Goal: Task Accomplishment & Management: Manage account settings

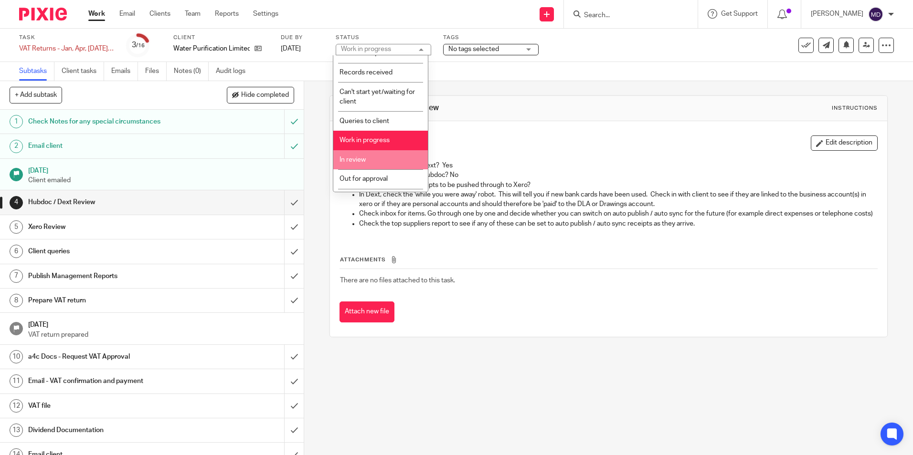
scroll to position [48, 0]
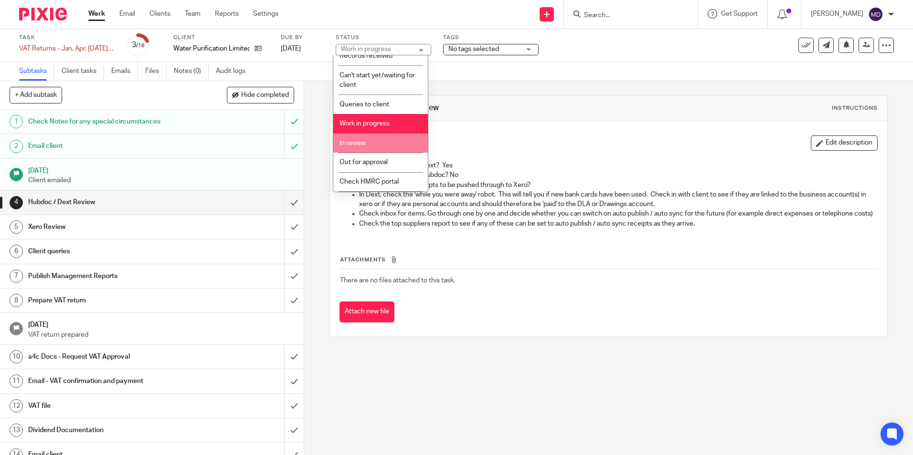
click at [358, 143] on span "In review" at bounding box center [352, 143] width 26 height 7
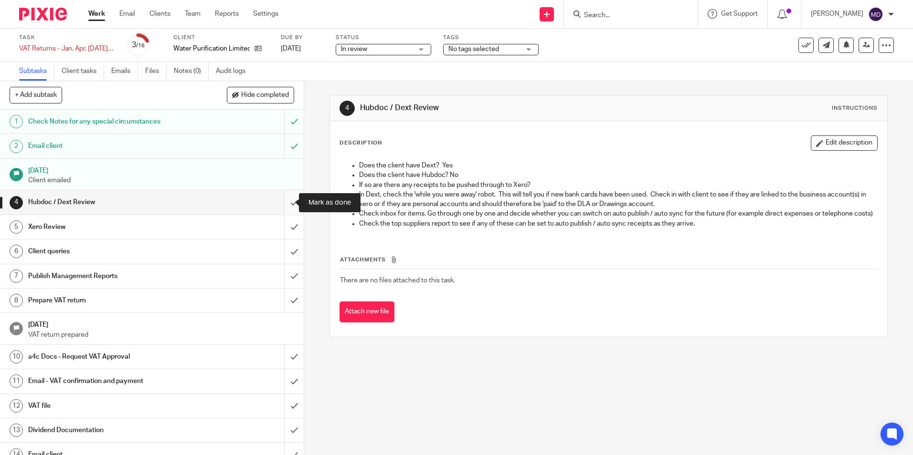
click at [287, 210] on input "submit" at bounding box center [152, 202] width 304 height 24
drag, startPoint x: 287, startPoint y: 225, endPoint x: 285, endPoint y: 239, distance: 14.4
click at [287, 225] on input "submit" at bounding box center [152, 227] width 304 height 24
drag, startPoint x: 283, startPoint y: 254, endPoint x: 283, endPoint y: 265, distance: 11.5
click at [283, 254] on input "submit" at bounding box center [152, 252] width 304 height 24
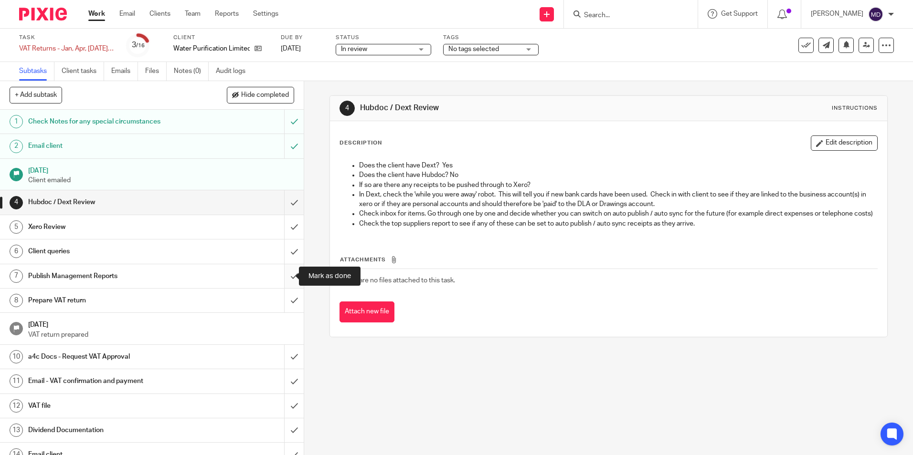
click at [283, 275] on input "submit" at bounding box center [152, 276] width 304 height 24
click at [283, 315] on link "14 Aug 2025 VAT return prepared" at bounding box center [152, 329] width 304 height 32
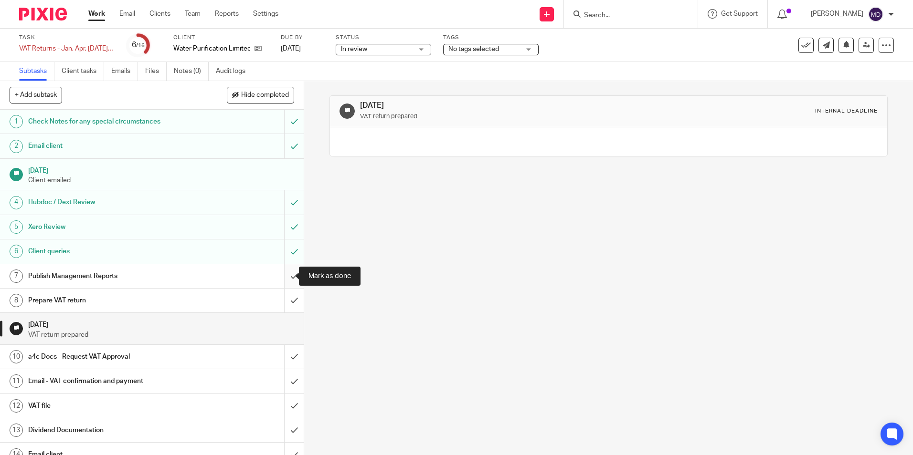
click at [282, 275] on input "submit" at bounding box center [152, 276] width 304 height 24
click at [290, 296] on input "submit" at bounding box center [152, 301] width 304 height 24
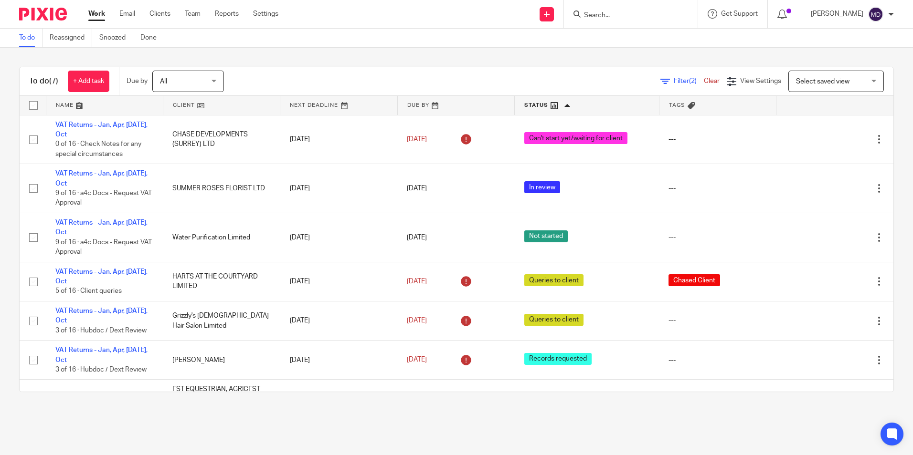
click at [528, 105] on link at bounding box center [587, 105] width 144 height 19
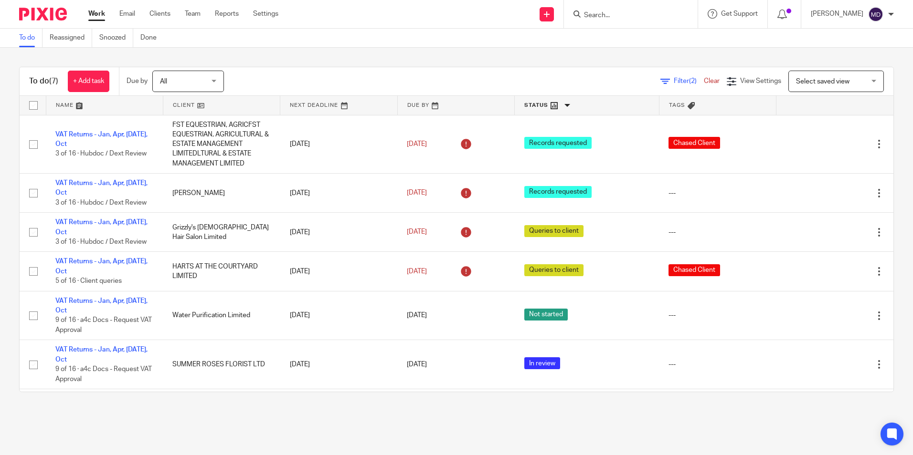
click at [526, 106] on link at bounding box center [587, 105] width 144 height 19
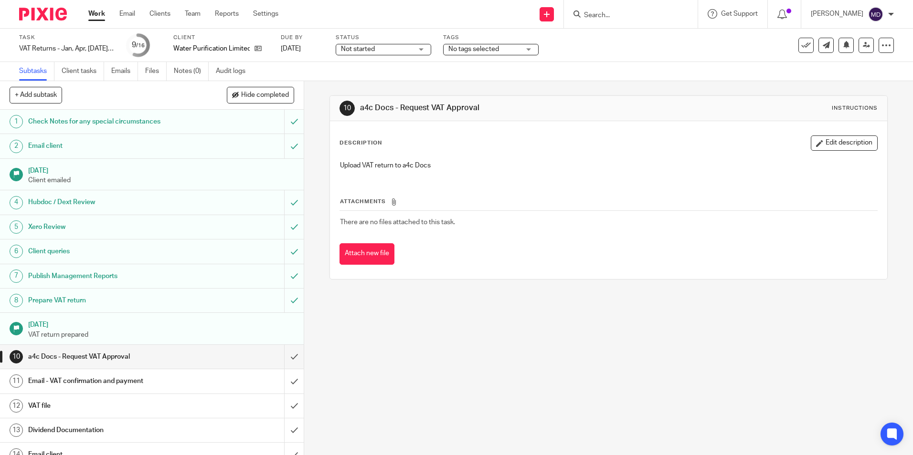
click at [404, 50] on span "Not started" at bounding box center [377, 49] width 72 height 10
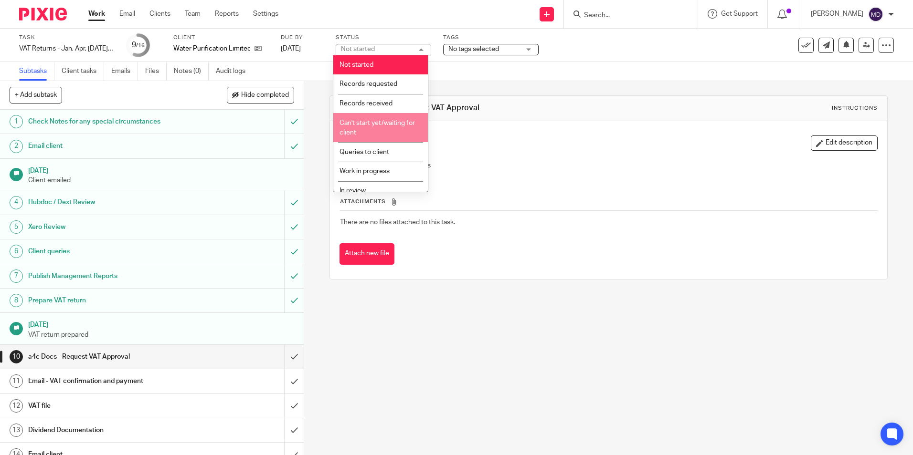
scroll to position [67, 0]
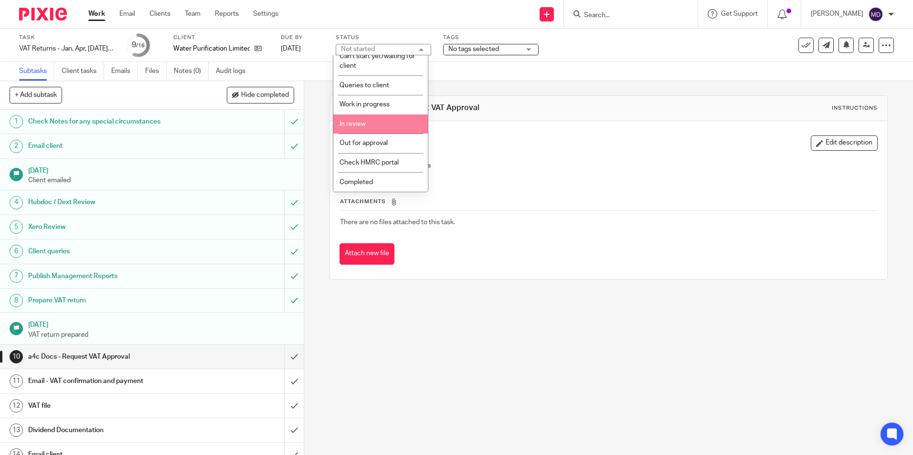
drag, startPoint x: 359, startPoint y: 120, endPoint x: 406, endPoint y: 119, distance: 46.8
click at [359, 119] on li "In review" at bounding box center [380, 125] width 95 height 20
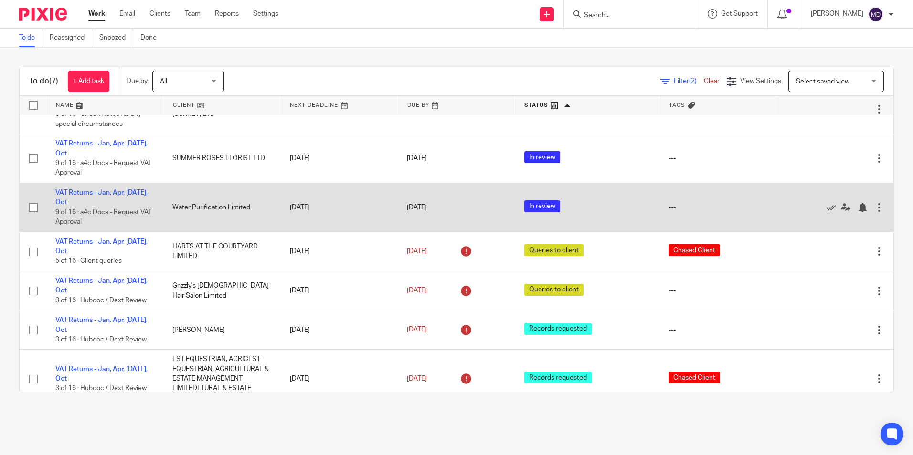
scroll to position [46, 0]
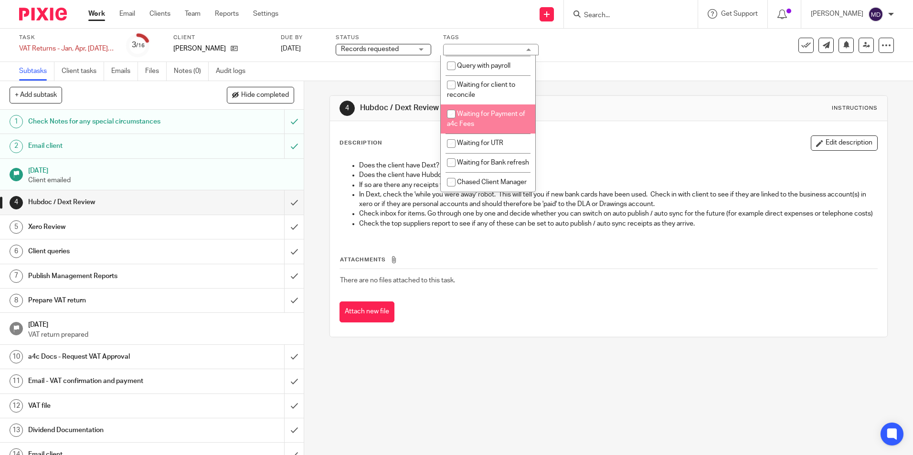
scroll to position [67, 0]
click at [363, 47] on span "Records requested" at bounding box center [370, 49] width 58 height 7
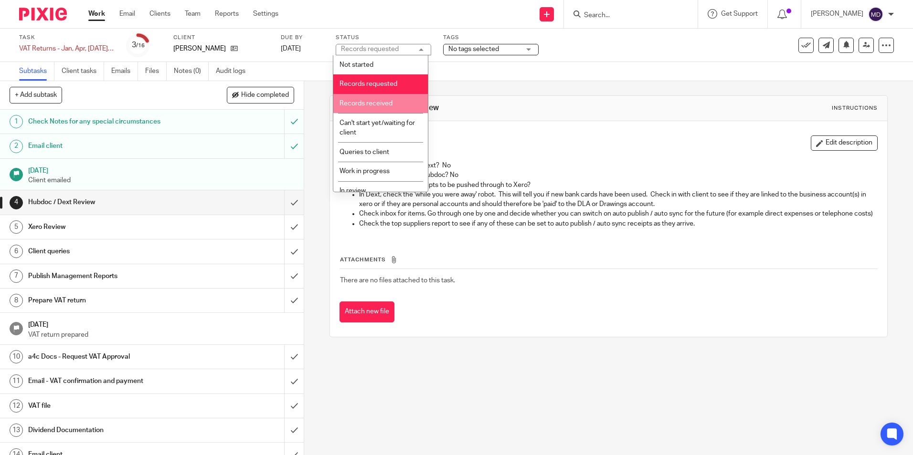
scroll to position [48, 0]
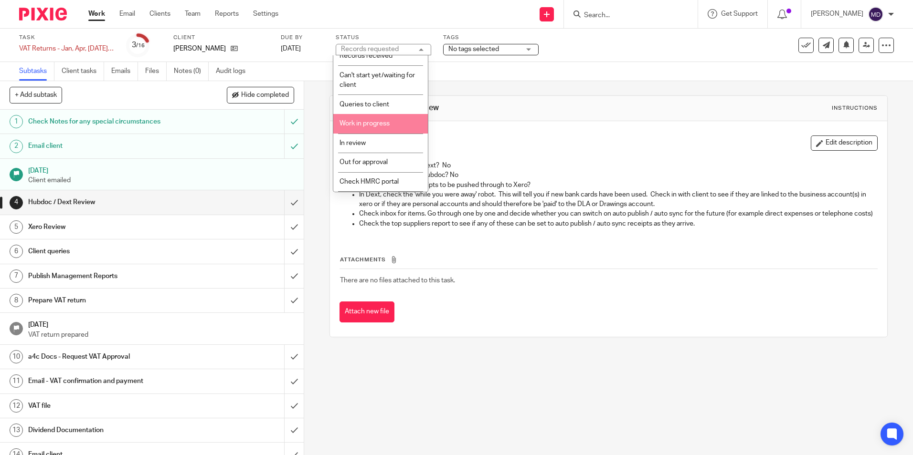
click at [384, 116] on li "Work in progress" at bounding box center [380, 124] width 95 height 20
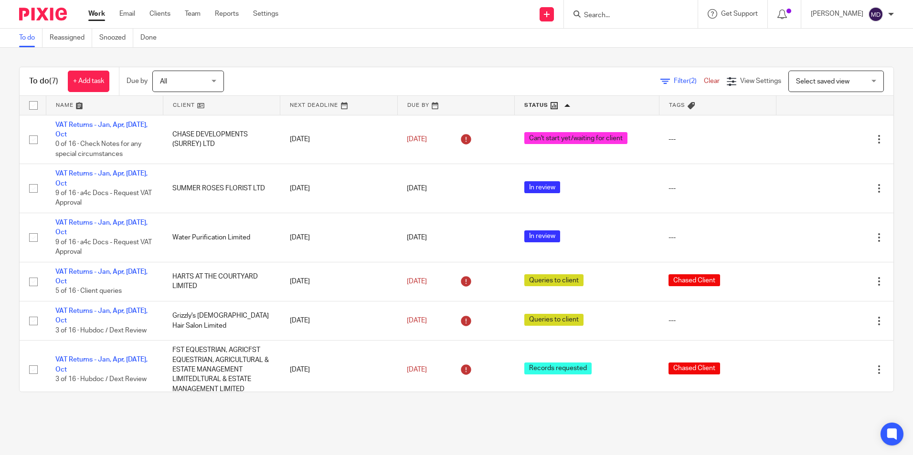
click at [611, 16] on input "Search" at bounding box center [626, 15] width 86 height 9
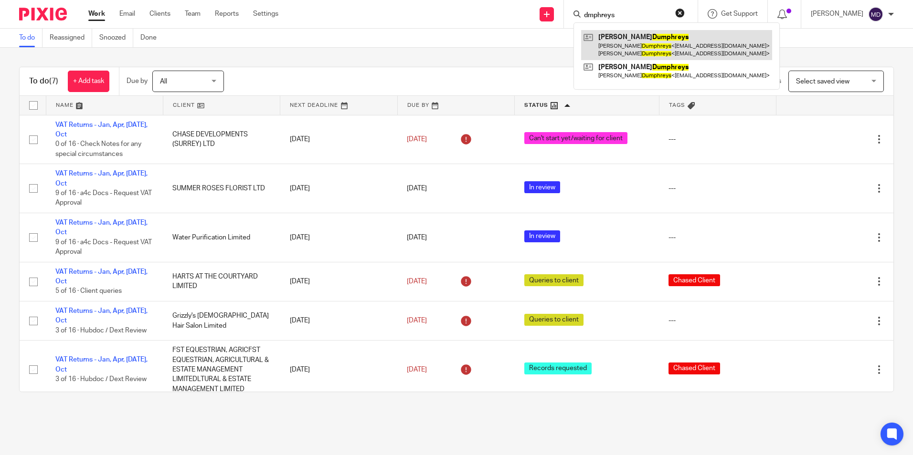
type input "dmphreys"
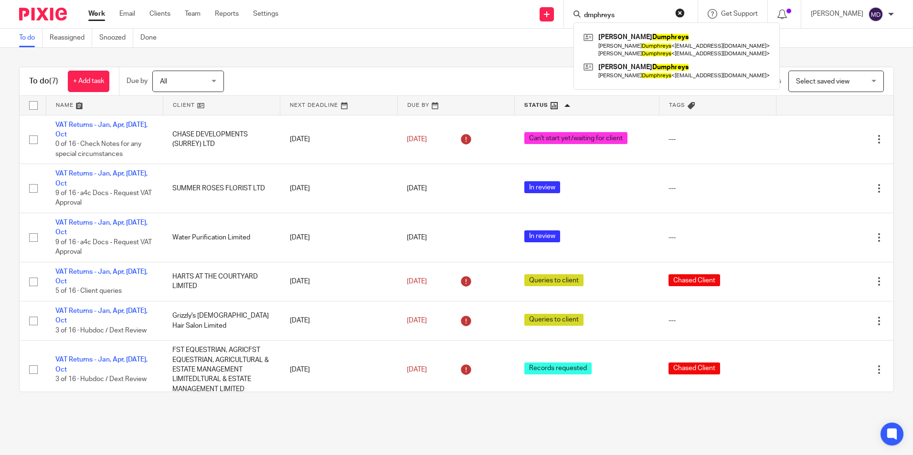
click at [393, 42] on div "To do Reassigned Snoozed Done" at bounding box center [456, 38] width 913 height 19
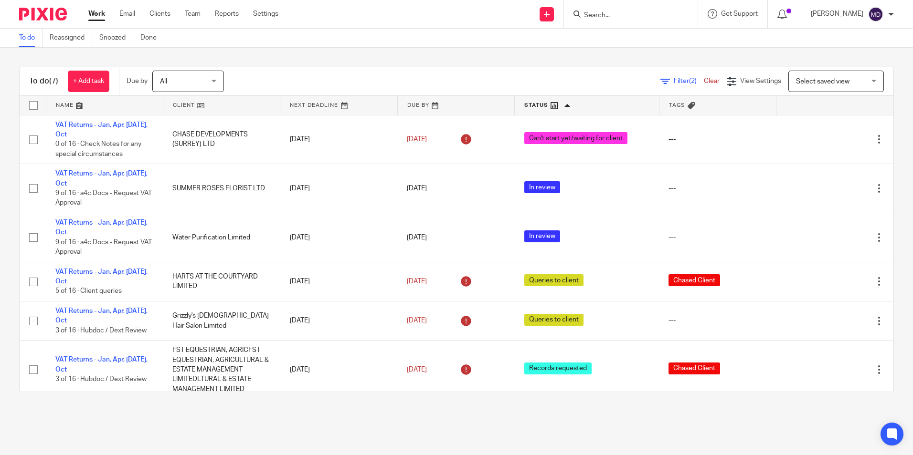
click at [409, 47] on div "To do Reassigned Snoozed Done" at bounding box center [456, 38] width 913 height 19
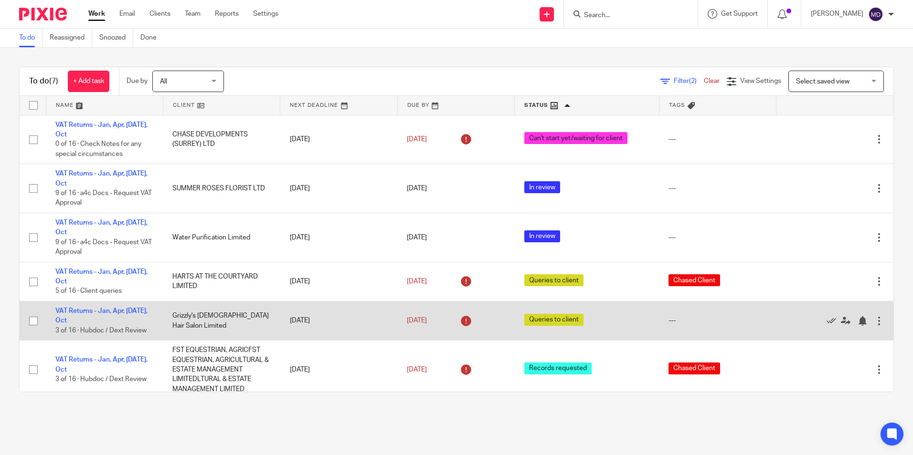
scroll to position [46, 0]
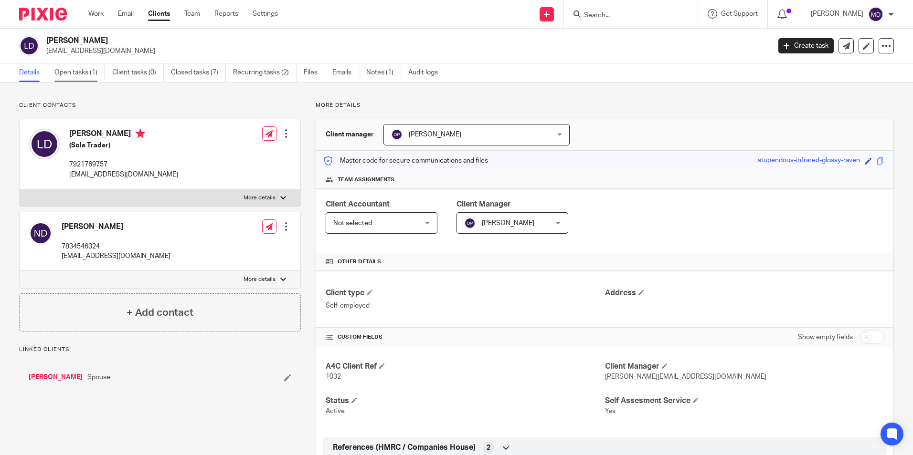
click at [74, 73] on link "Open tasks (1)" at bounding box center [79, 72] width 51 height 19
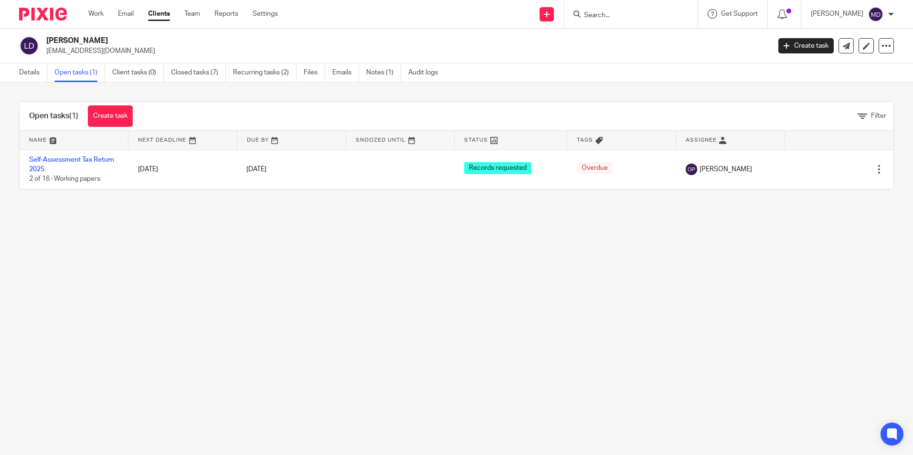
click at [628, 15] on input "Search" at bounding box center [626, 15] width 86 height 9
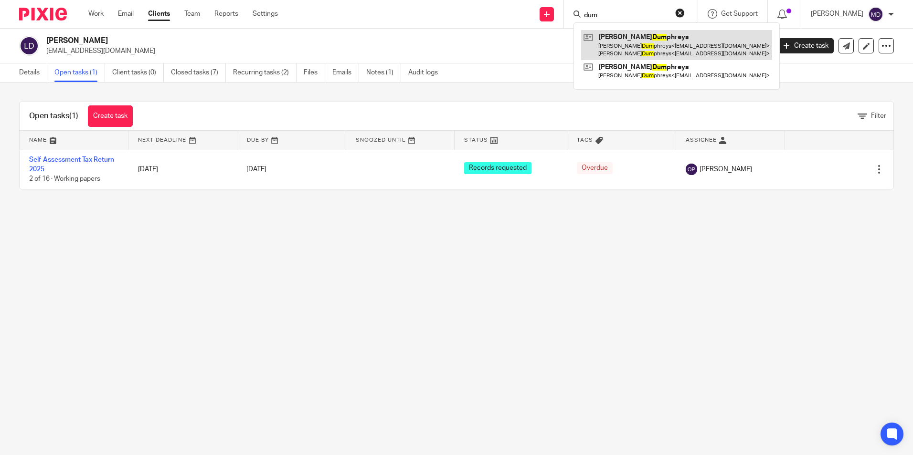
type input "dum"
click at [634, 58] on link at bounding box center [676, 45] width 191 height 30
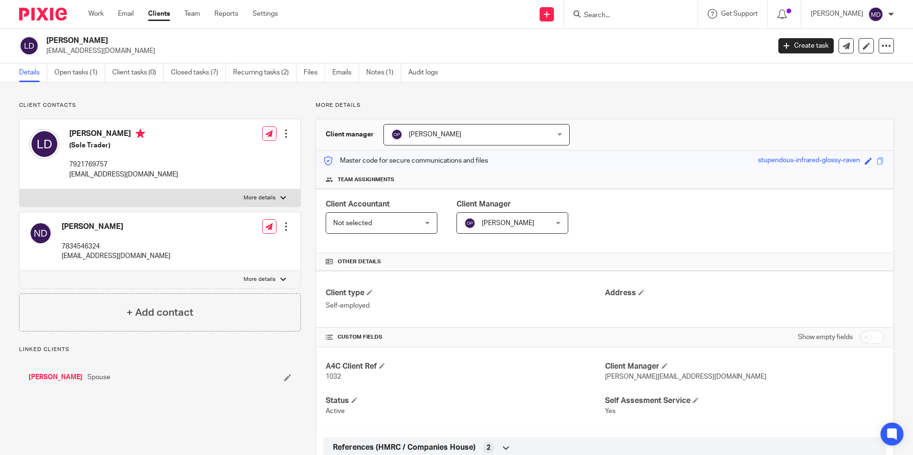
click at [611, 19] on input "Search" at bounding box center [626, 15] width 86 height 9
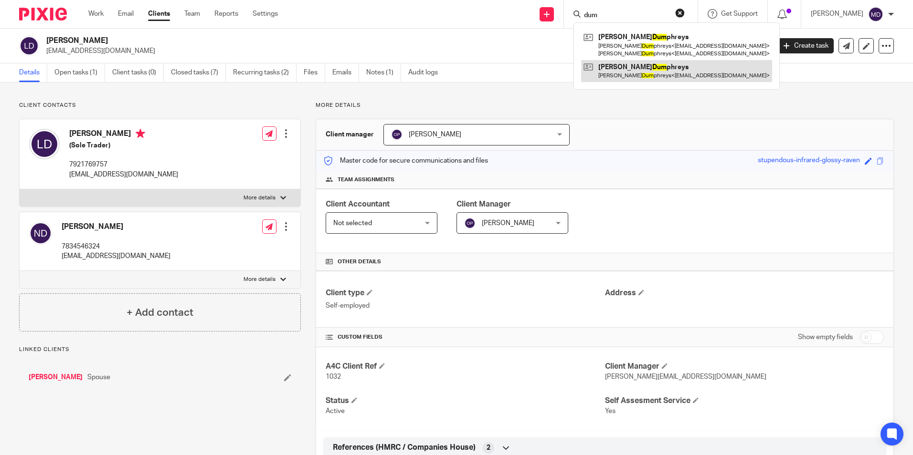
type input "dum"
click at [615, 75] on link at bounding box center [676, 71] width 191 height 22
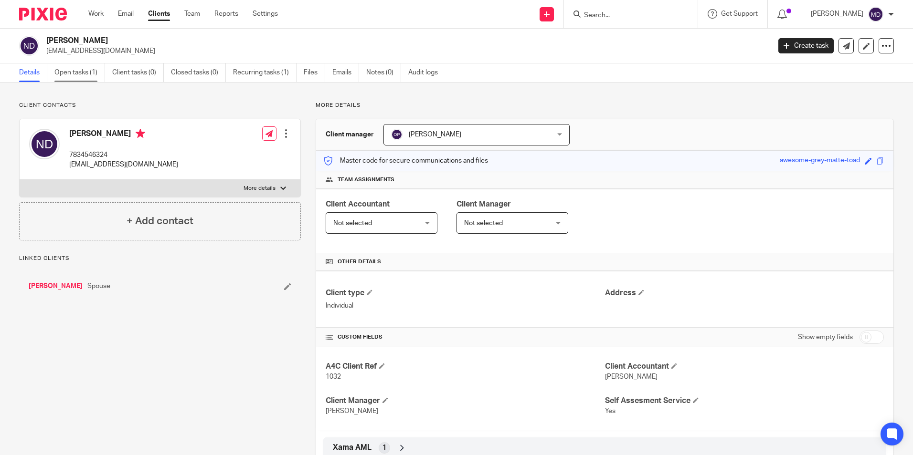
click at [68, 63] on link "Open tasks (1)" at bounding box center [79, 72] width 51 height 19
